Goal: Transaction & Acquisition: Purchase product/service

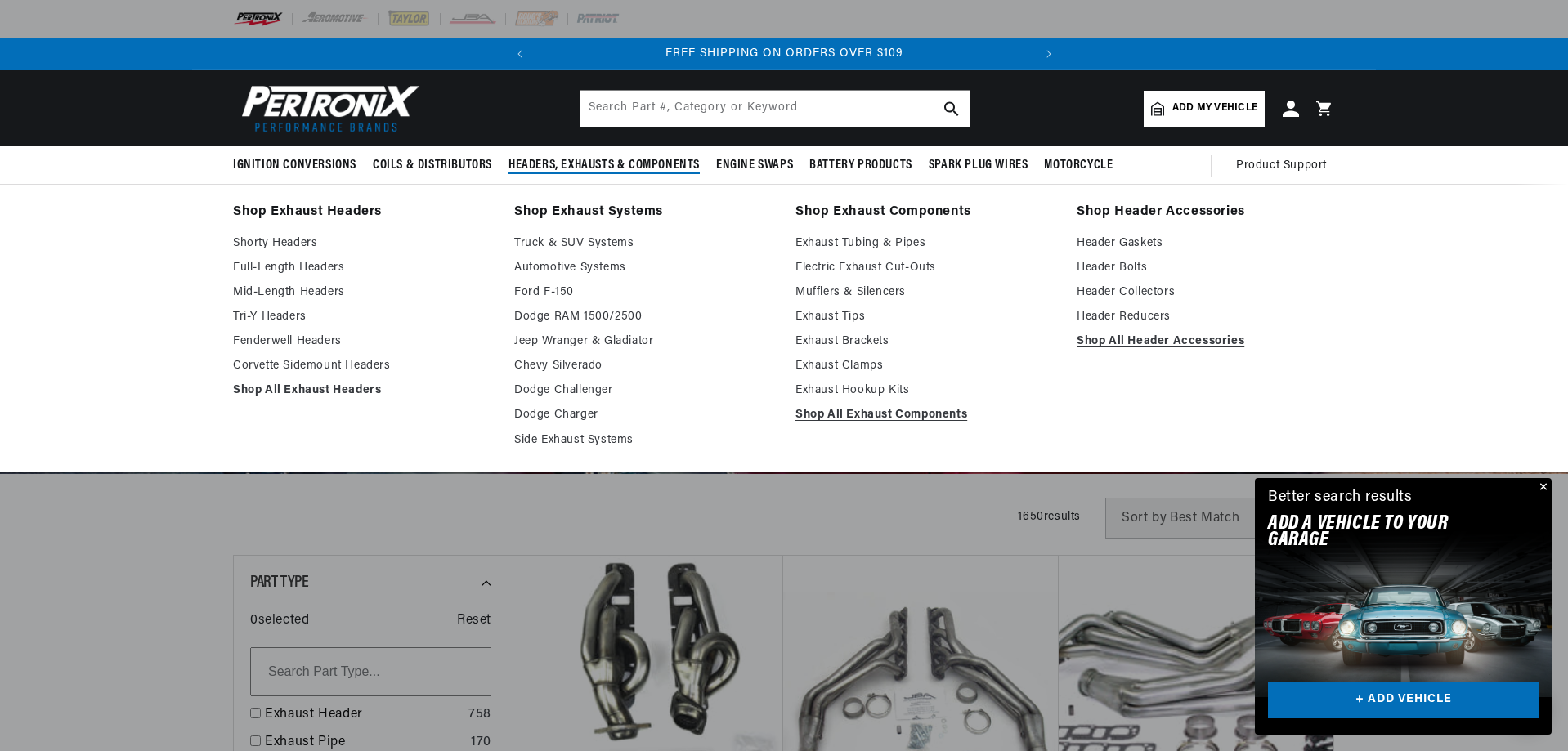
scroll to position [0, 744]
click at [902, 253] on link "Exhaust Tubing & Pipes" at bounding box center [924, 244] width 258 height 20
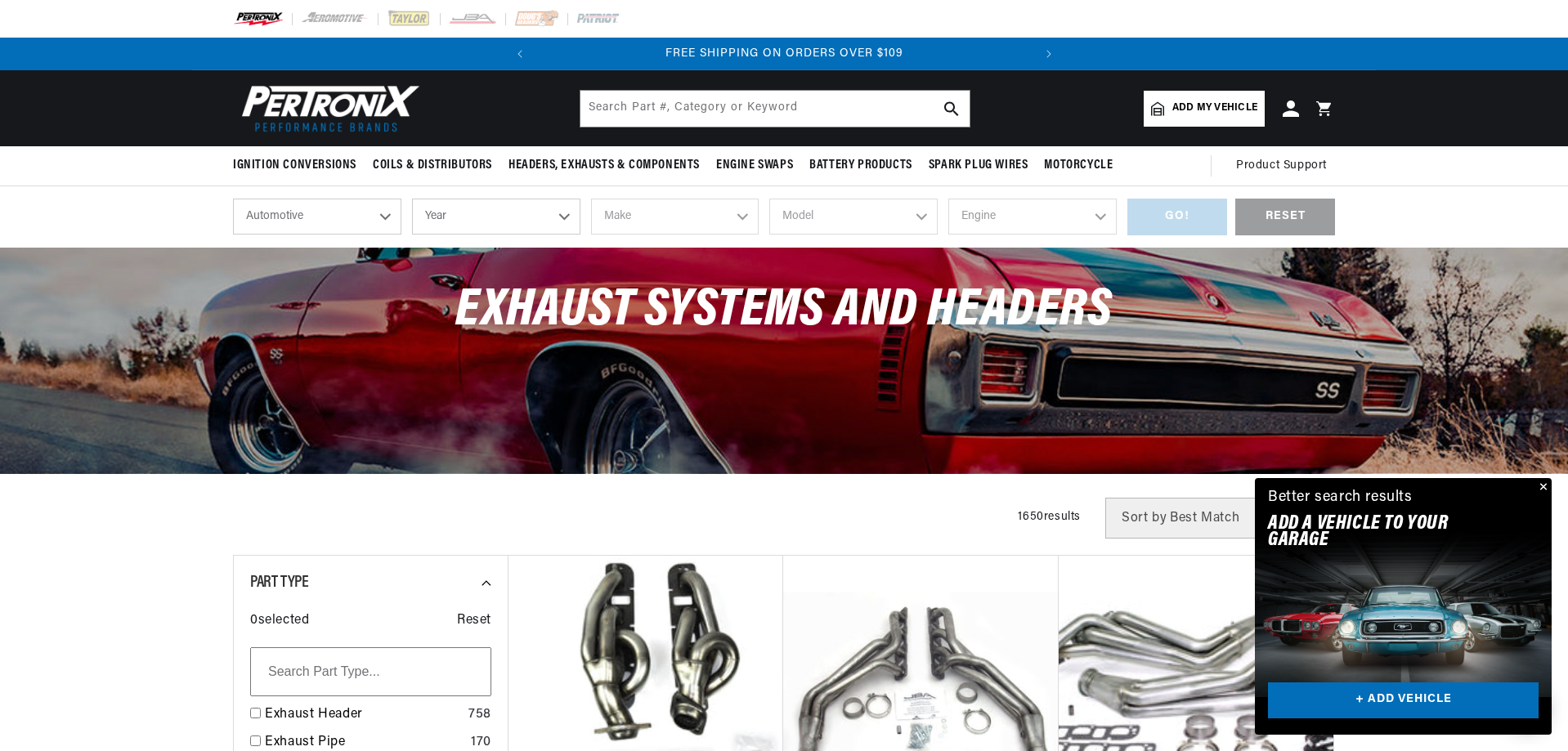
click at [1533, 478] on button "Close" at bounding box center [1542, 488] width 20 height 20
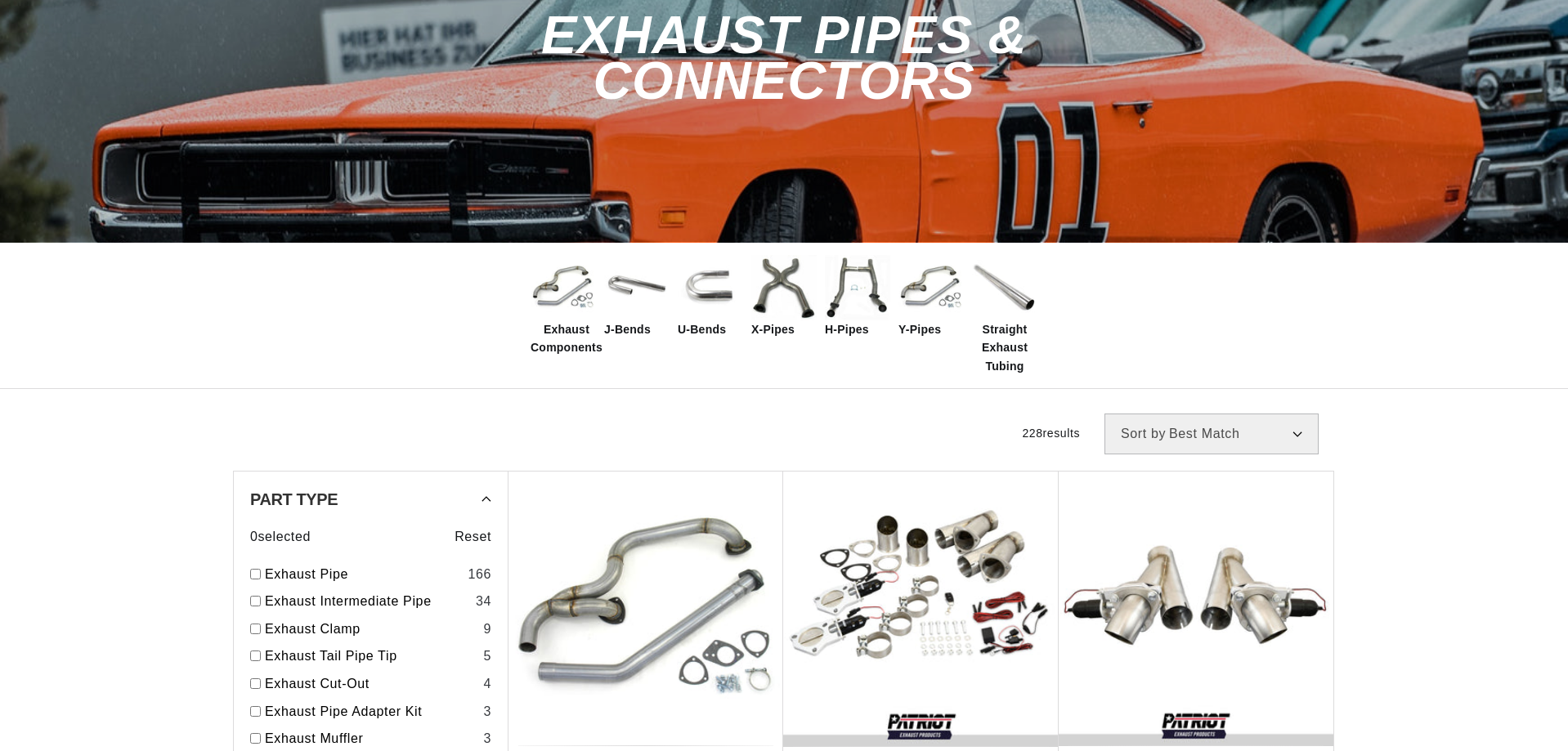
scroll to position [327, 0]
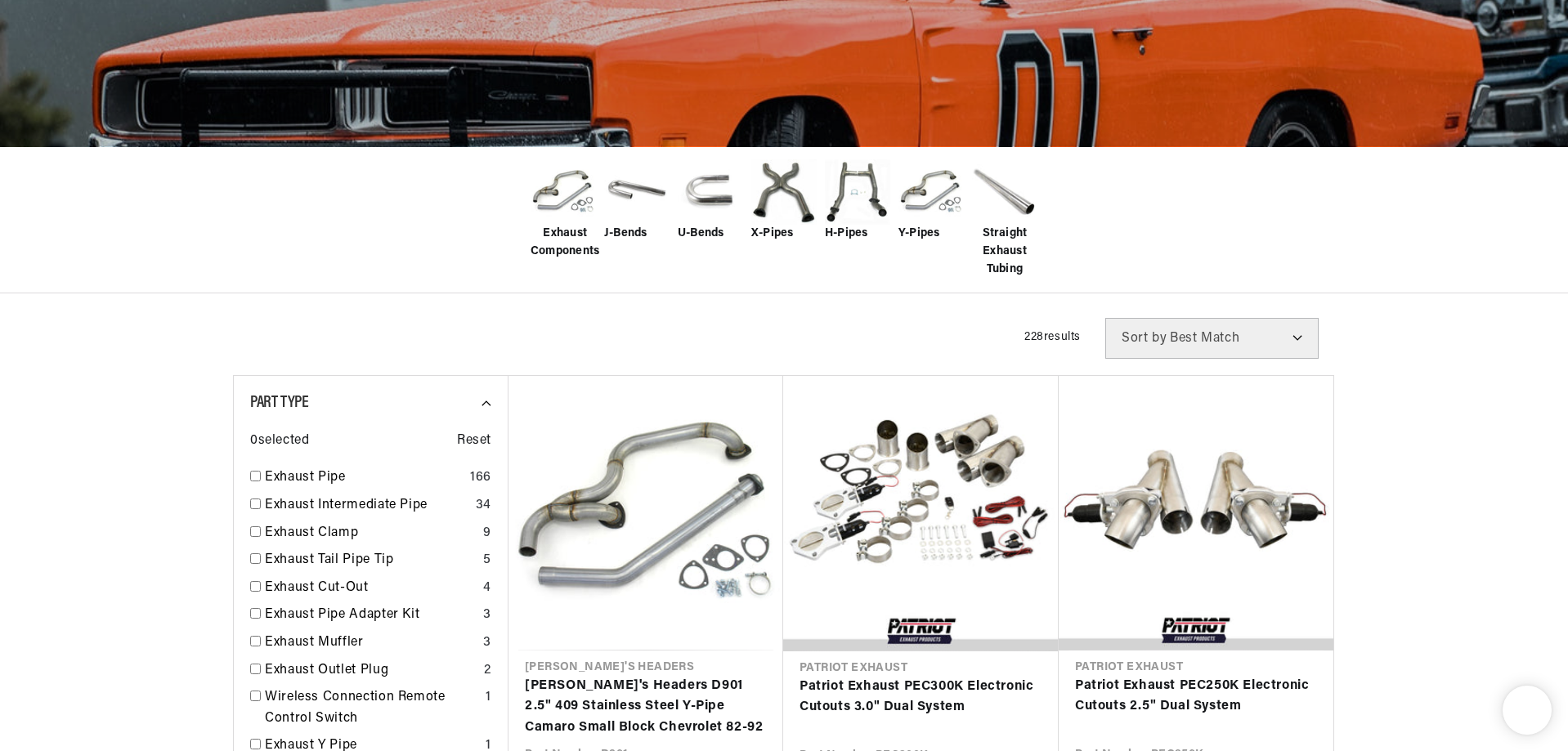
click at [678, 243] on span "U-Bends" at bounding box center [702, 234] width 47 height 18
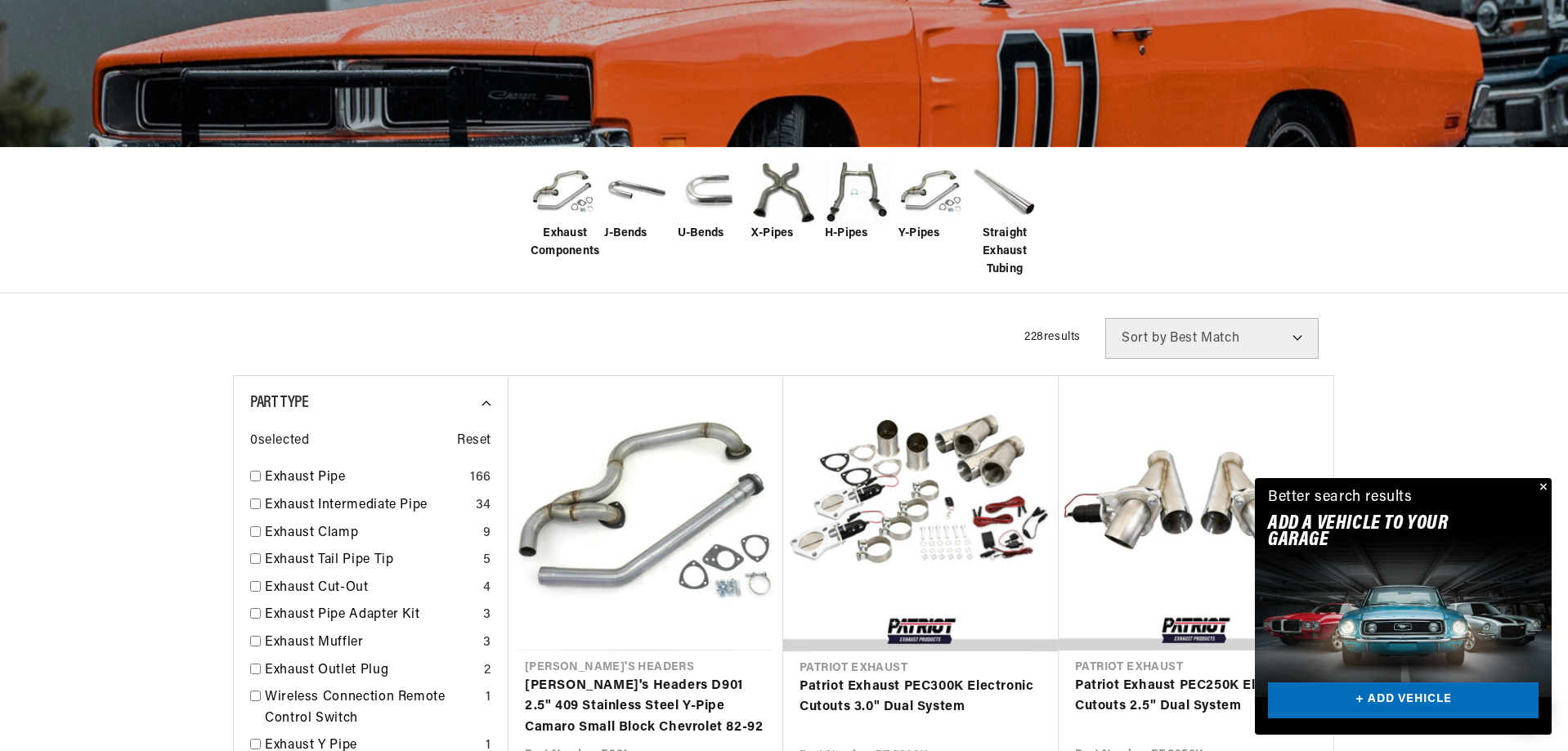
scroll to position [0, 0]
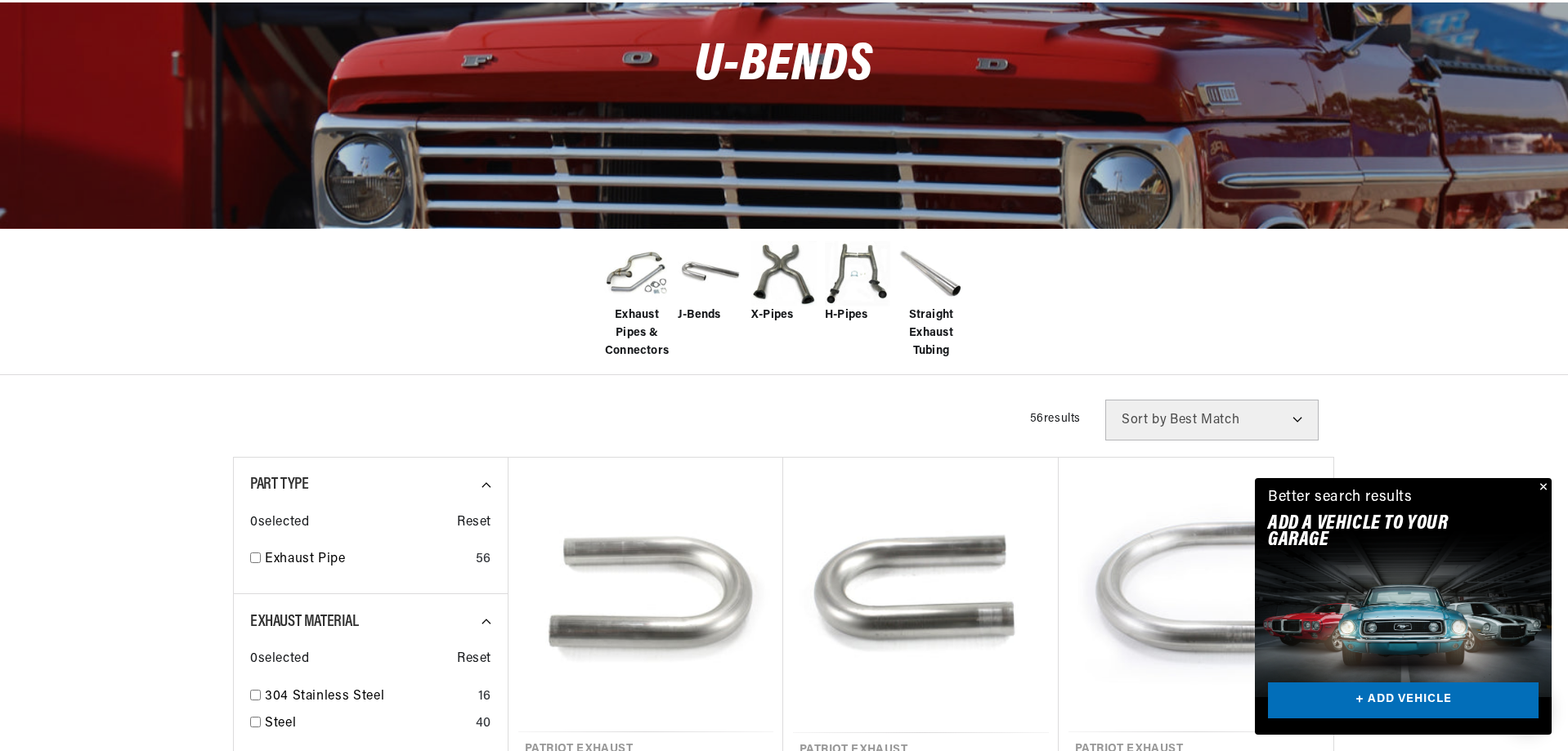
scroll to position [572, 0]
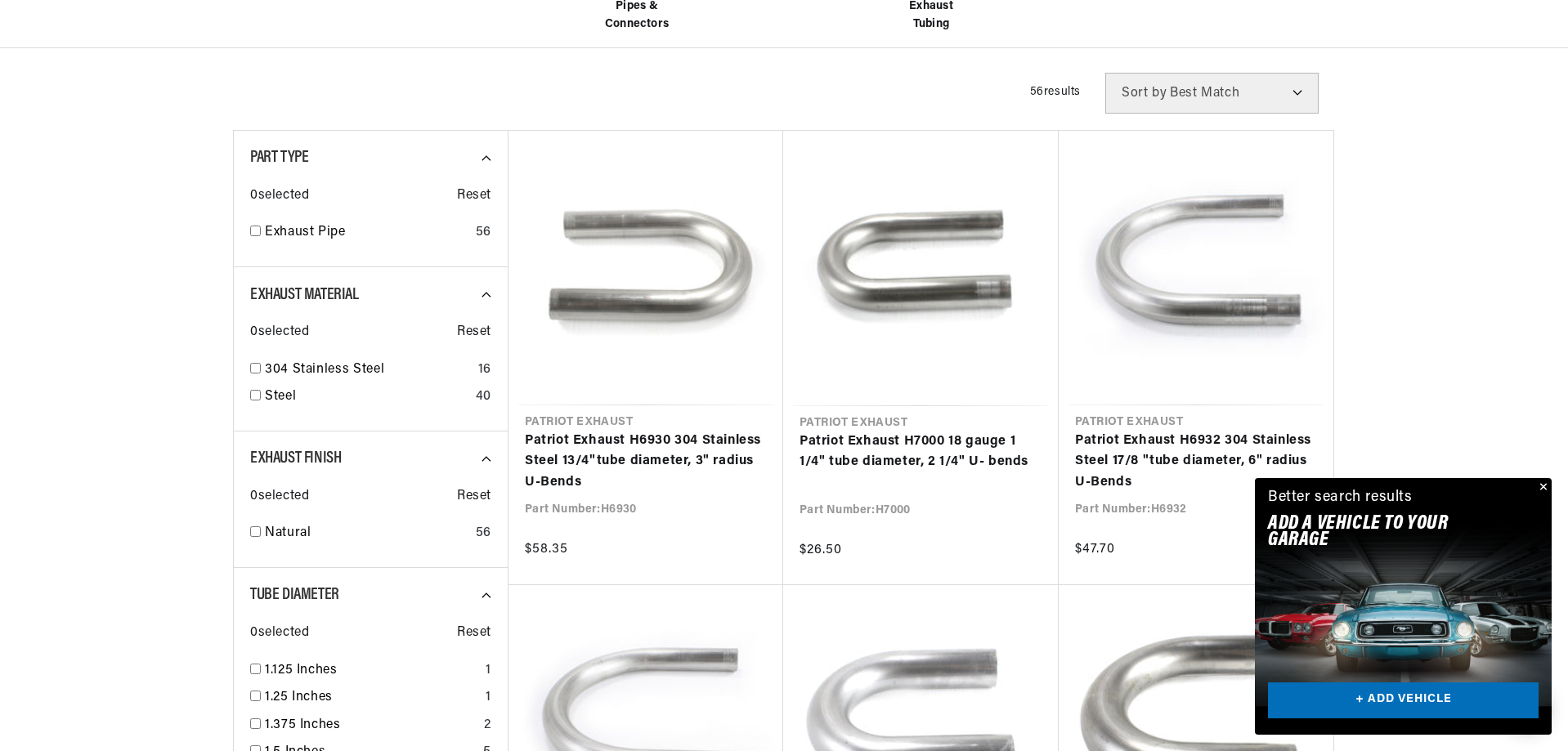
click at [1536, 478] on button "Close" at bounding box center [1542, 488] width 20 height 20
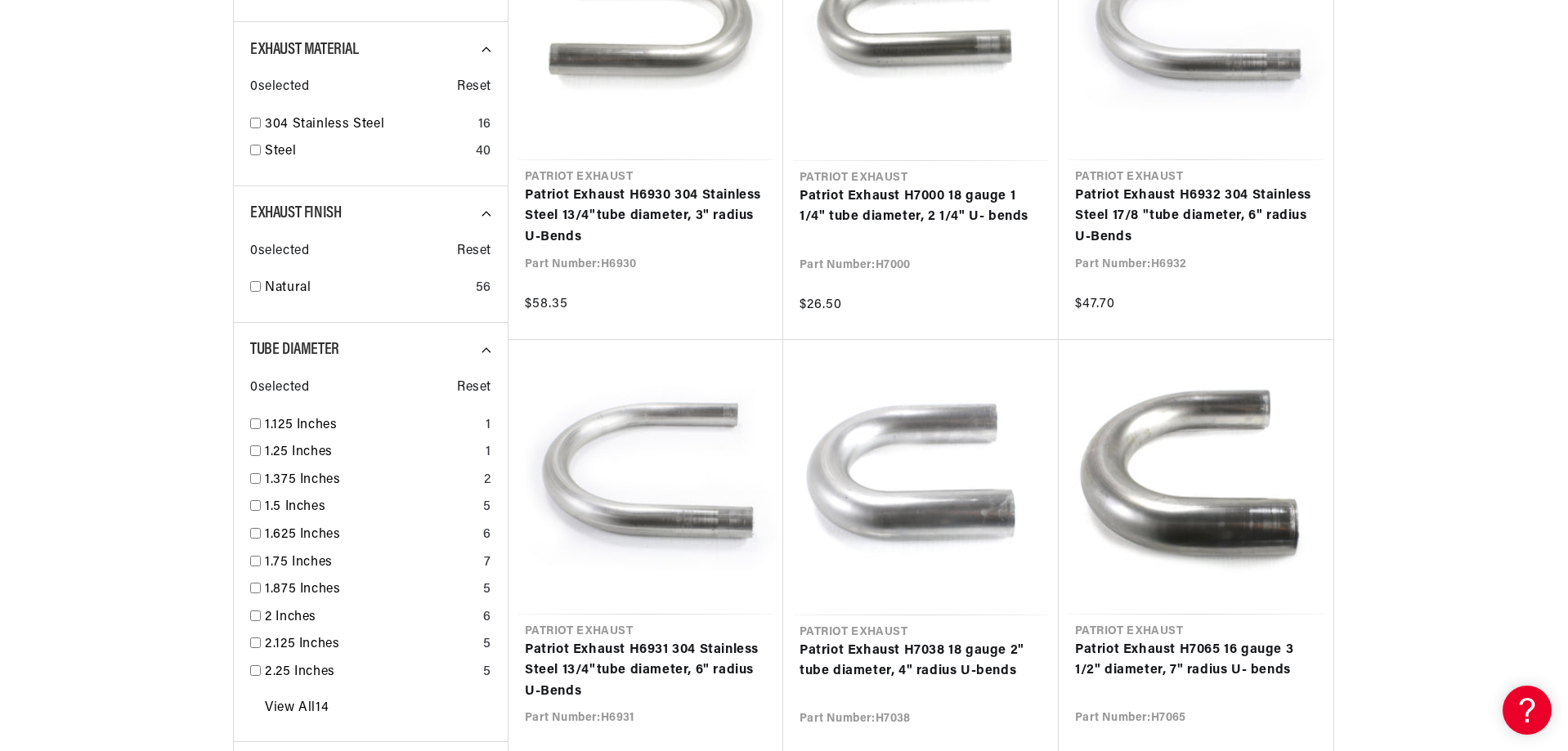
scroll to position [0, 744]
click at [250, 129] on input "checkbox" at bounding box center [256, 123] width 11 height 11
checkbox input "true"
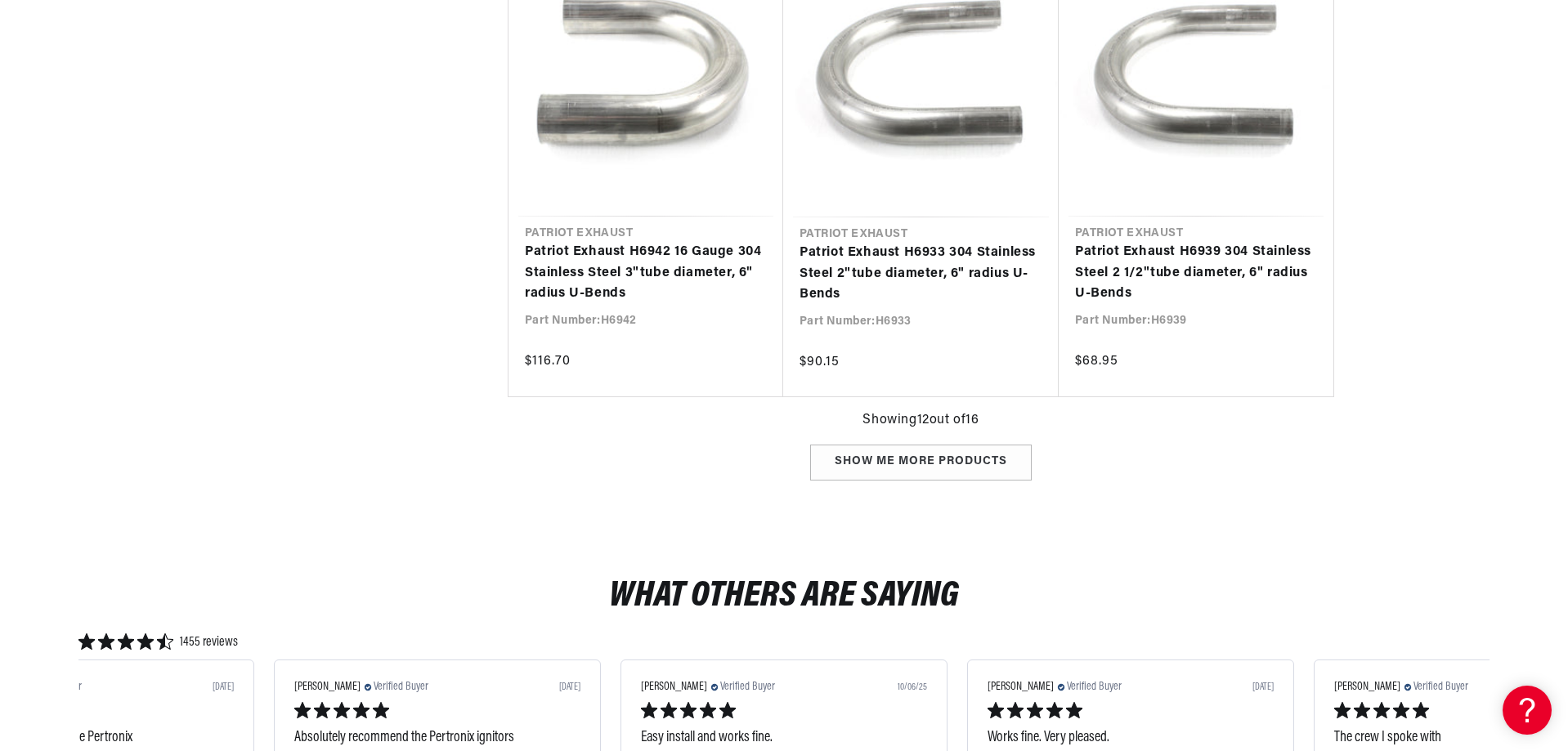
scroll to position [0, 744]
